Goal: Task Accomplishment & Management: Manage account settings

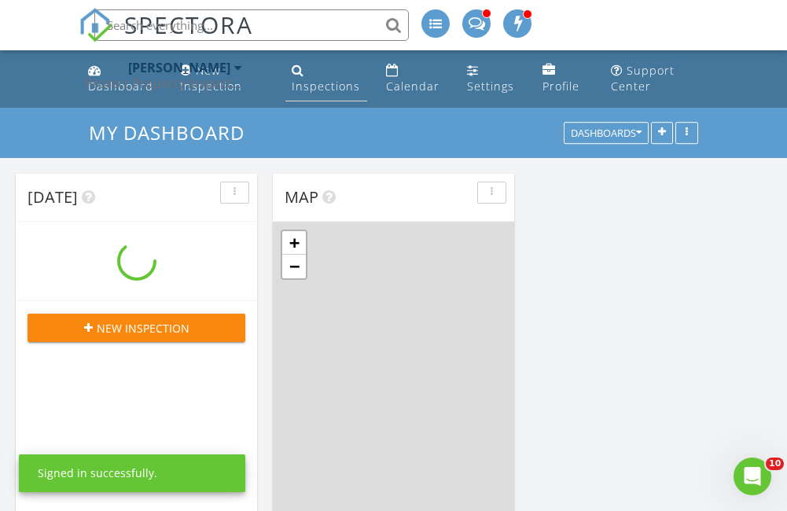
scroll to position [1298, 811]
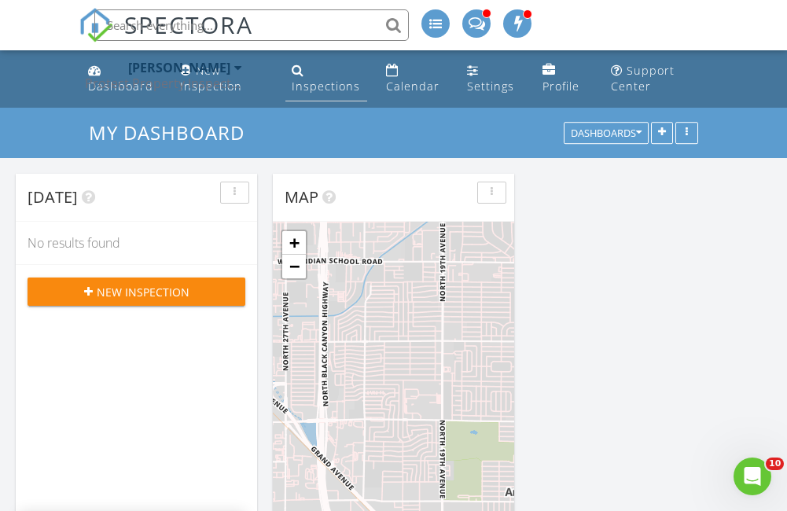
click at [314, 88] on div "Inspections" at bounding box center [326, 86] width 68 height 15
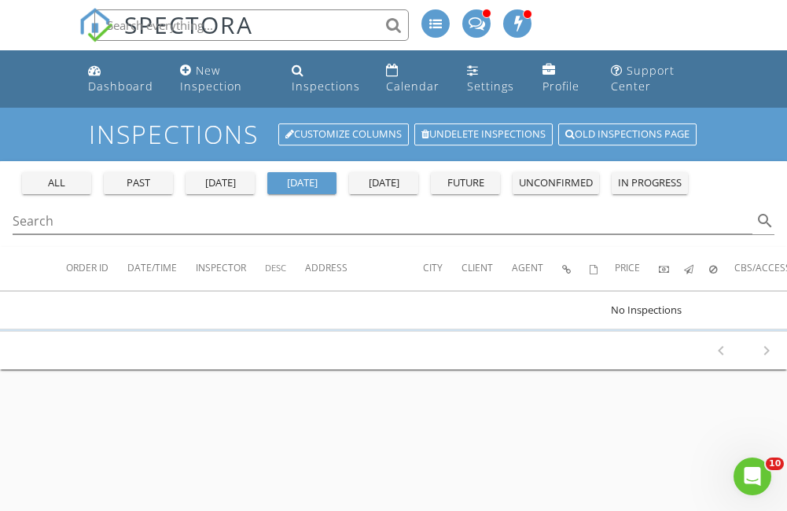
click at [369, 185] on div "tomorrow" at bounding box center [383, 183] width 57 height 16
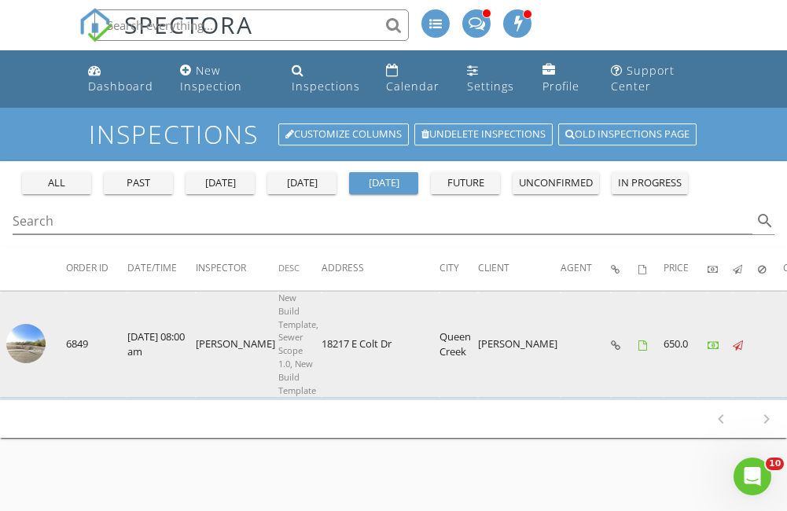
click at [17, 345] on img at bounding box center [25, 343] width 39 height 39
click at [17, 343] on img at bounding box center [25, 343] width 39 height 39
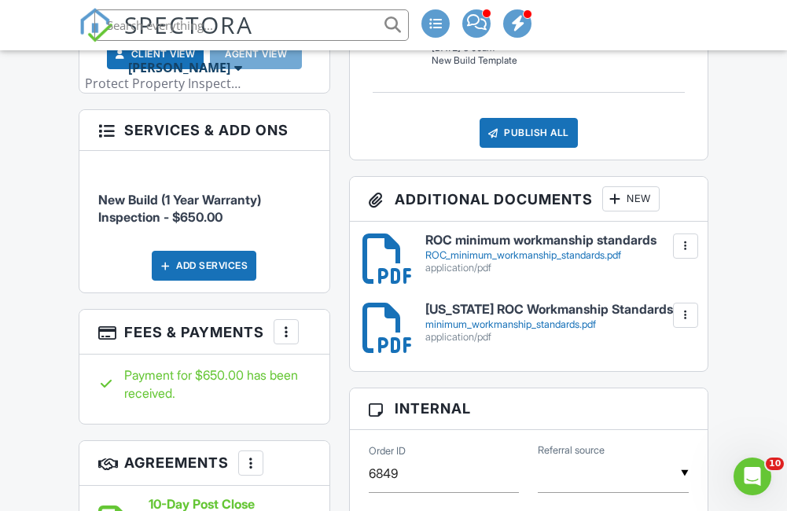
scroll to position [786, 0]
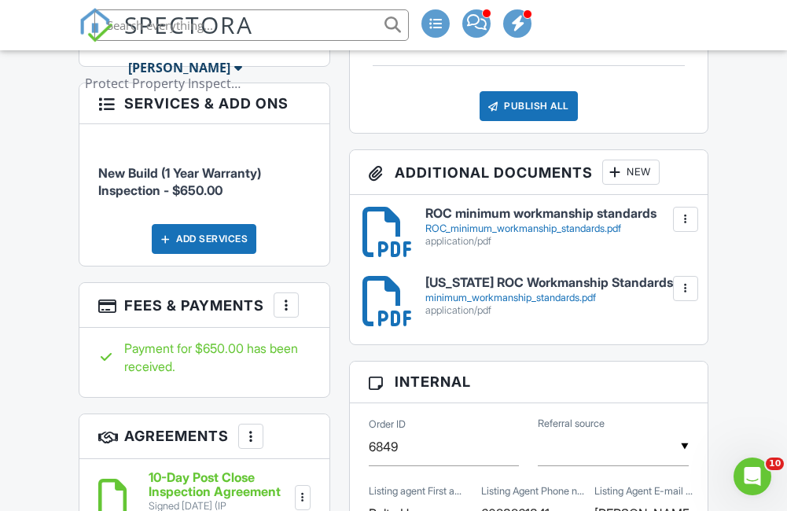
click at [289, 297] on div at bounding box center [286, 305] width 16 height 16
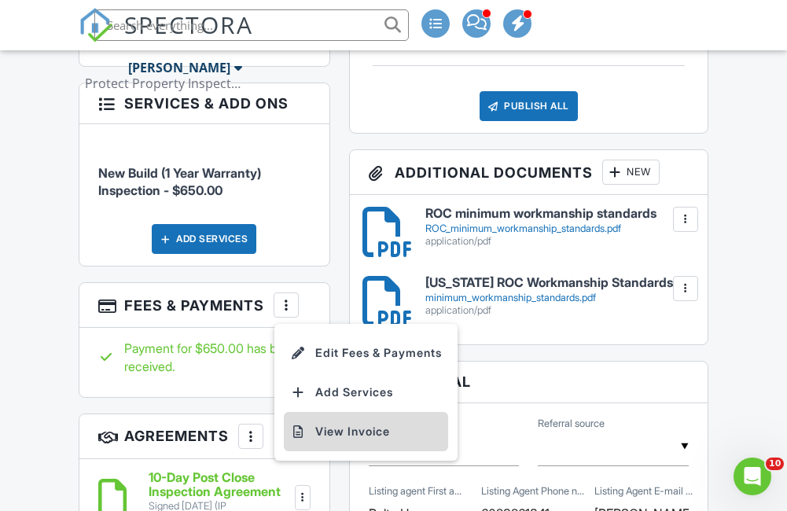
click at [329, 412] on li "View Invoice" at bounding box center [366, 431] width 164 height 39
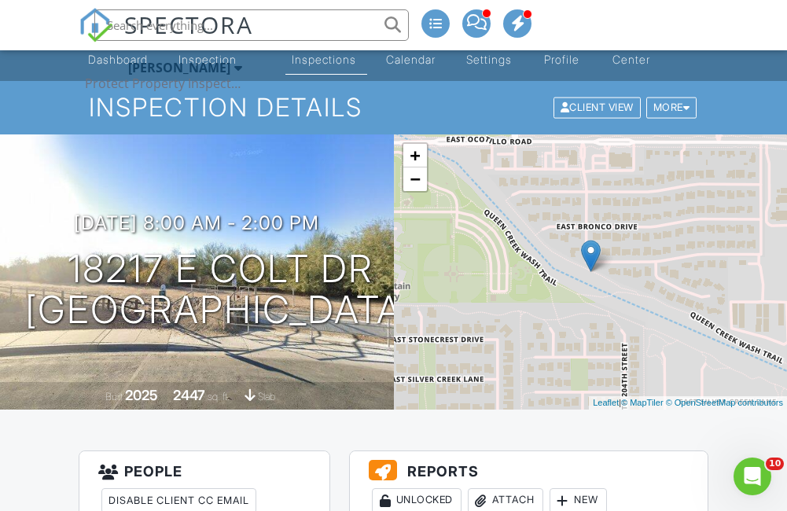
scroll to position [0, 0]
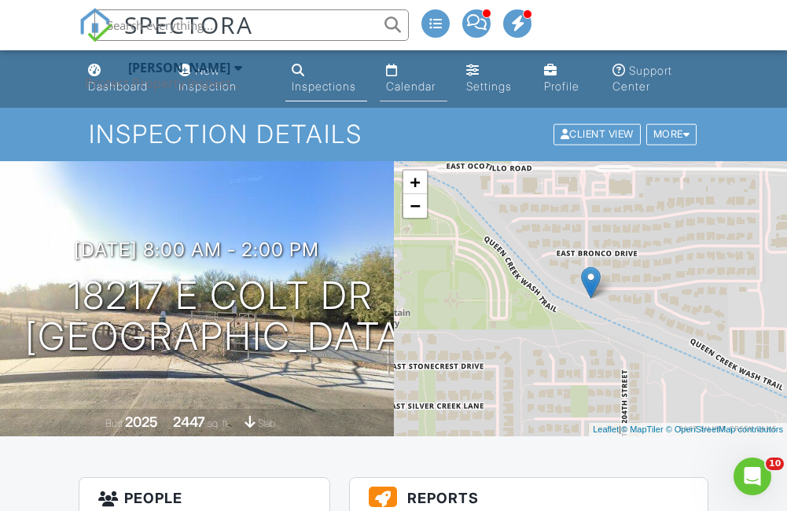
click at [405, 86] on div "Calendar" at bounding box center [411, 85] width 50 height 13
